Goal: Complete application form: Complete application form

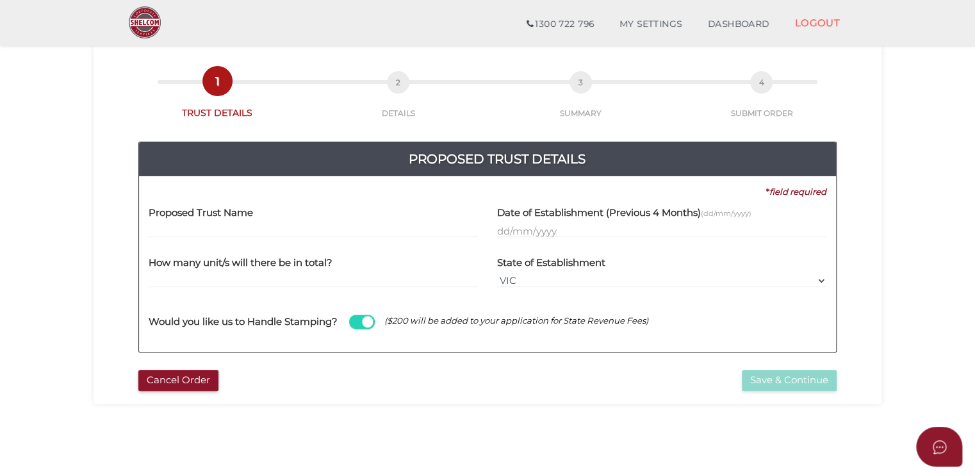
scroll to position [128, 0]
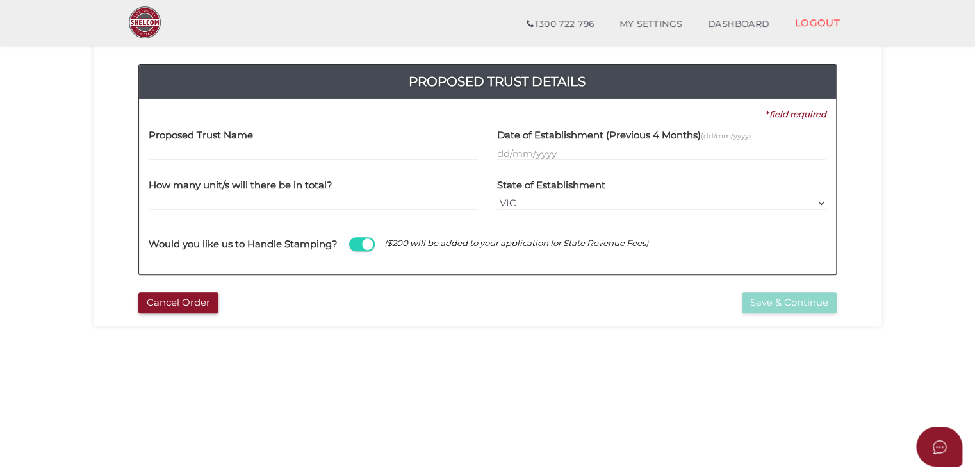
click at [236, 151] on input "text" at bounding box center [313, 153] width 329 height 14
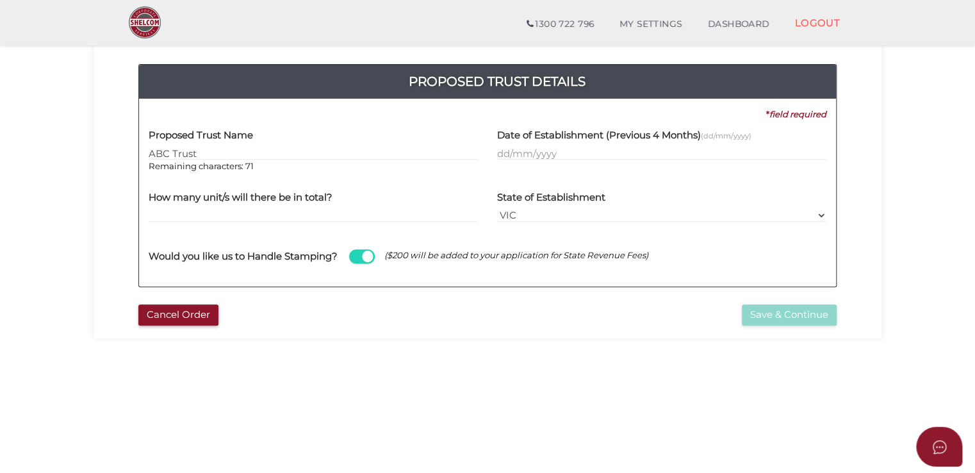
type input "ABC Trust"
click at [545, 159] on input "text" at bounding box center [661, 153] width 329 height 14
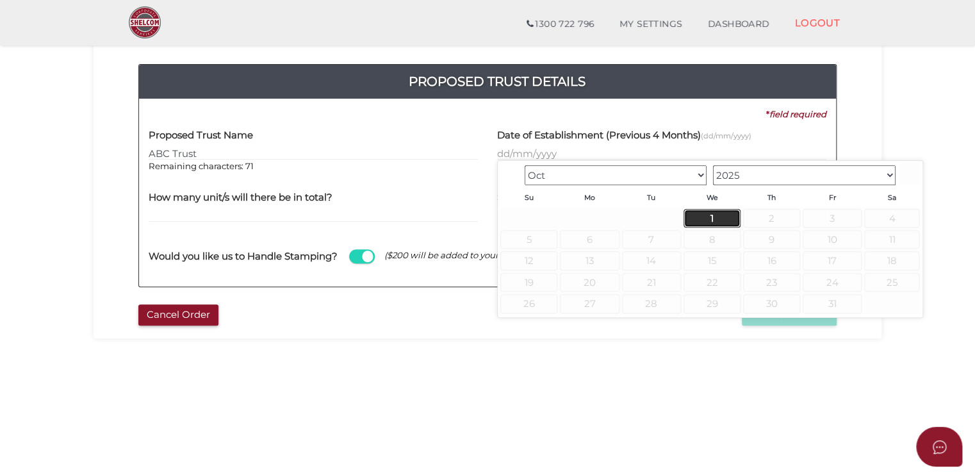
drag, startPoint x: 692, startPoint y: 220, endPoint x: 662, endPoint y: 220, distance: 30.1
click at [692, 220] on link "1" at bounding box center [711, 218] width 57 height 19
type input "01/10/2025"
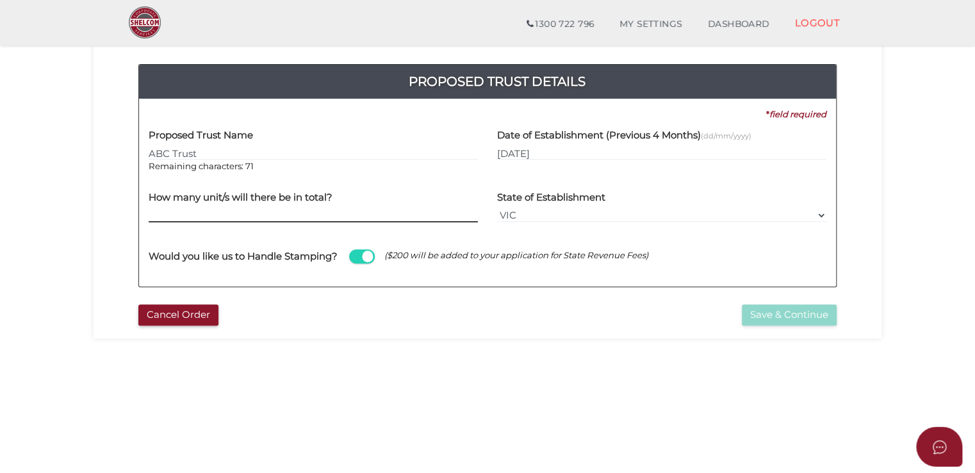
click at [288, 209] on input "text" at bounding box center [313, 215] width 329 height 14
type input "100"
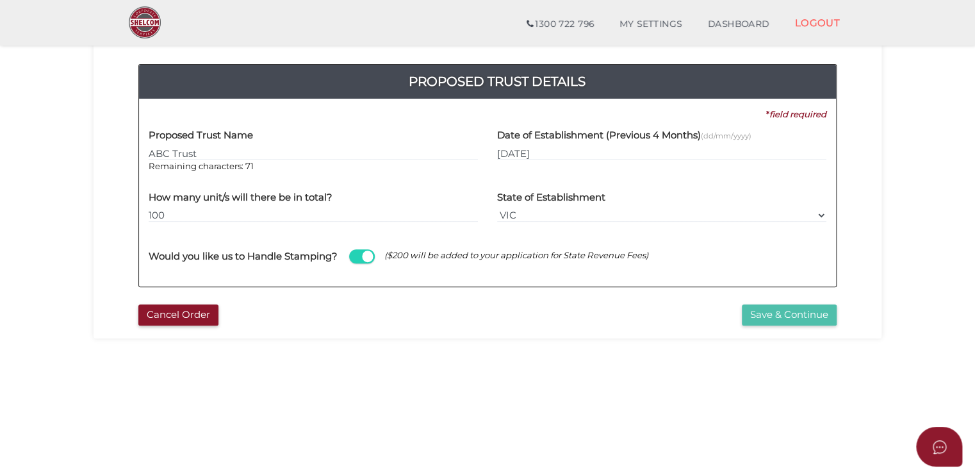
click at [758, 315] on button "Save & Continue" at bounding box center [789, 314] width 95 height 21
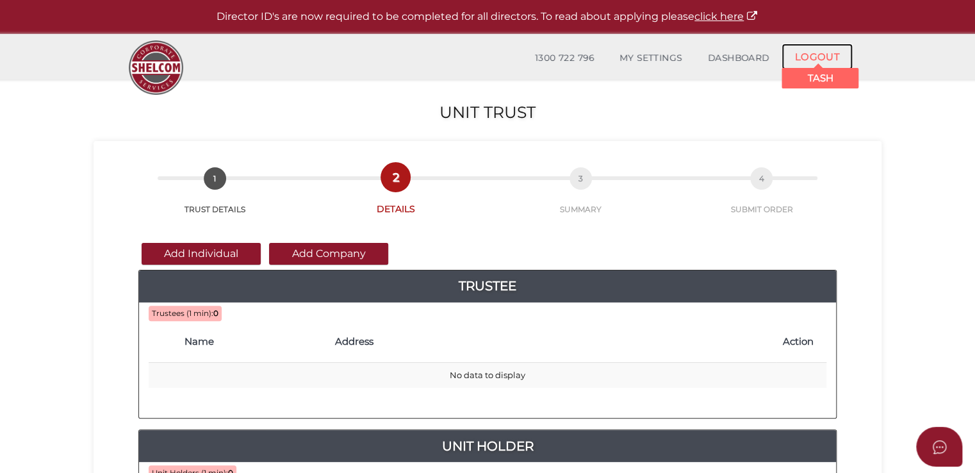
click at [815, 56] on link "LOGOUT" at bounding box center [816, 57] width 71 height 26
